Goal: Task Accomplishment & Management: Manage account settings

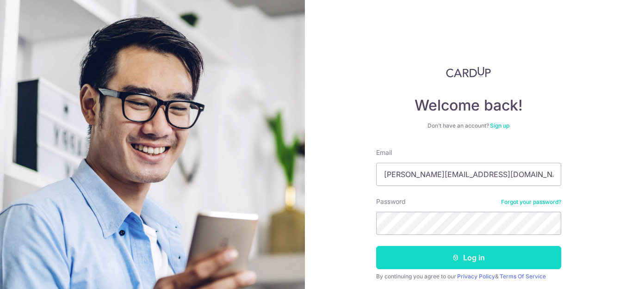
click at [439, 259] on button "Log in" at bounding box center [468, 257] width 185 height 23
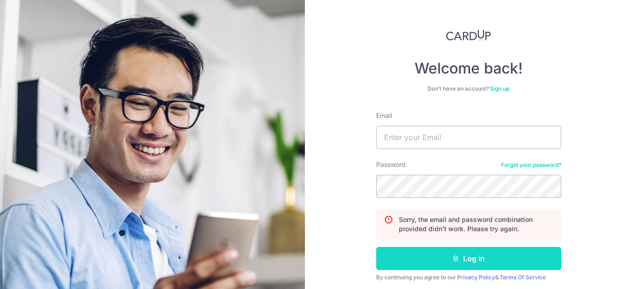
scroll to position [70, 0]
